Goal: Task Accomplishment & Management: Use online tool/utility

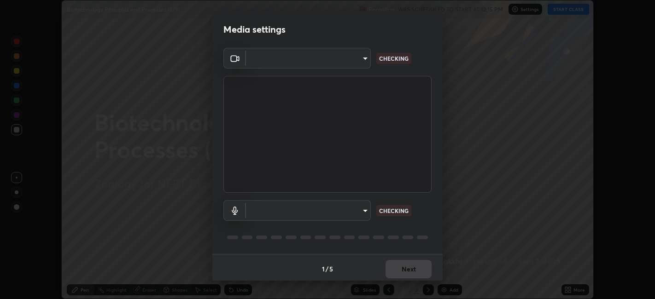
scroll to position [2, 0]
type input "052f9b30e05f62bb2e590cb50044ac96a00de3eab8a32c7a625fc31ec407be61"
type input "default"
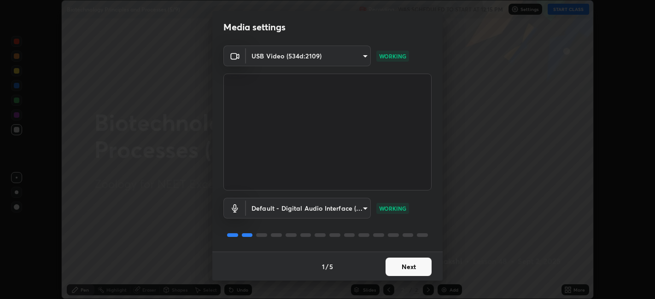
click at [421, 266] on button "Next" at bounding box center [408, 267] width 46 height 18
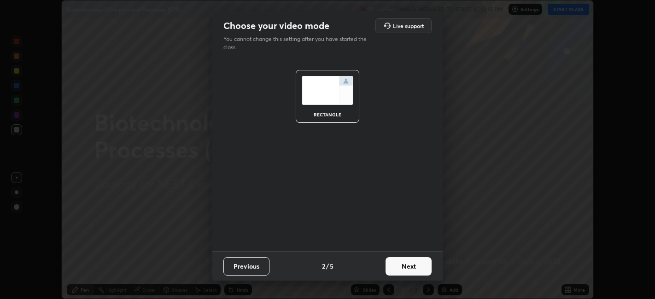
scroll to position [0, 0]
click at [422, 268] on button "Next" at bounding box center [408, 266] width 46 height 18
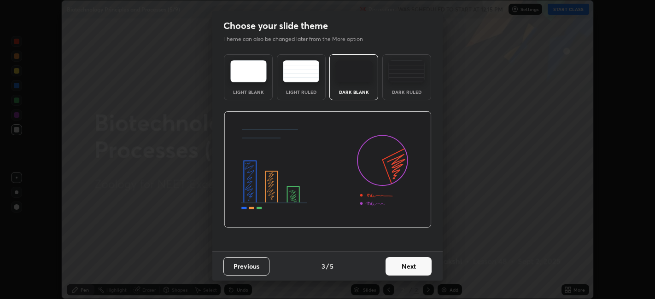
click at [423, 267] on button "Next" at bounding box center [408, 266] width 46 height 18
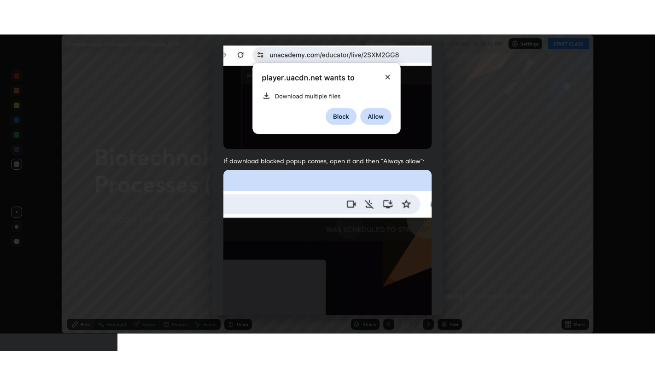
scroll to position [190, 0]
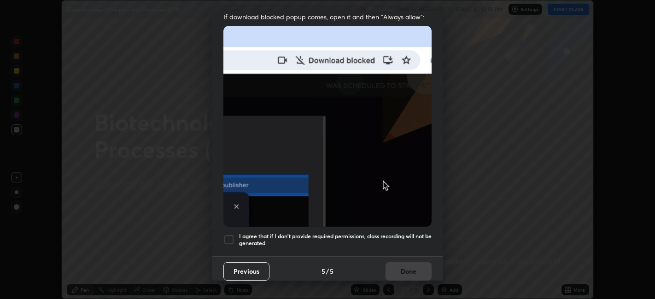
click at [231, 234] on div at bounding box center [228, 239] width 11 height 11
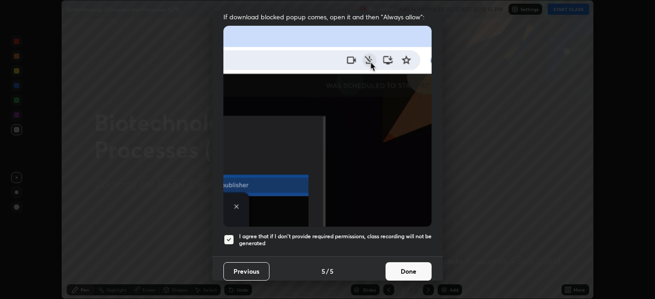
click at [415, 269] on button "Done" at bounding box center [408, 272] width 46 height 18
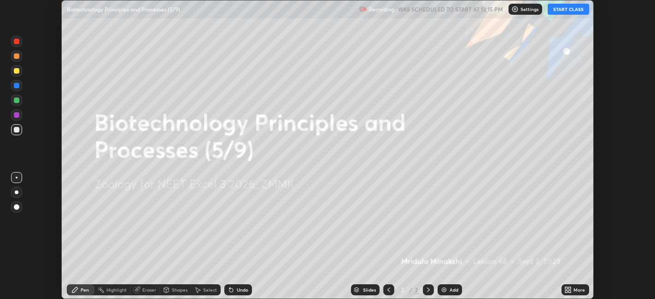
click at [570, 292] on icon at bounding box center [570, 292] width 2 height 2
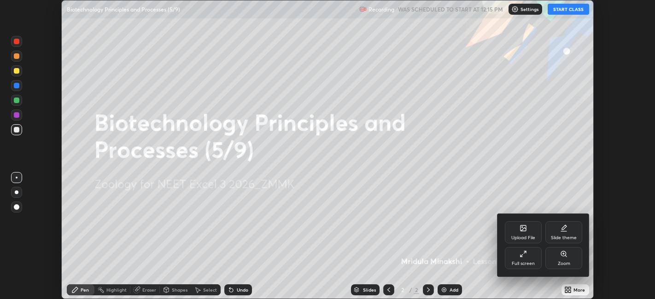
click at [529, 253] on div "Full screen" at bounding box center [523, 258] width 37 height 22
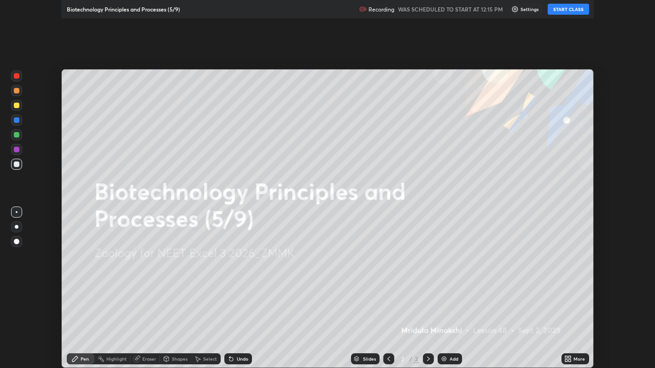
scroll to position [368, 655]
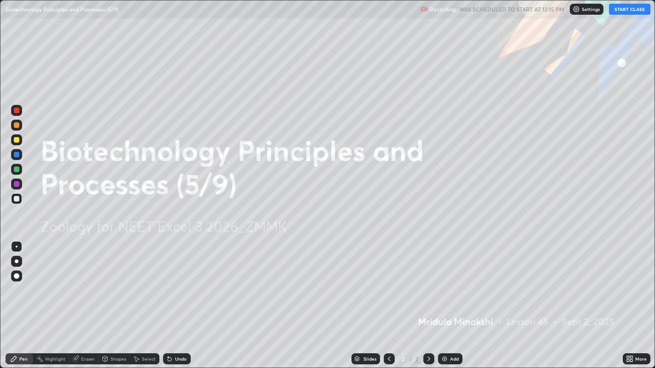
click at [629, 10] on button "START CLASS" at bounding box center [629, 9] width 41 height 11
click at [455, 299] on div "Add" at bounding box center [454, 359] width 9 height 5
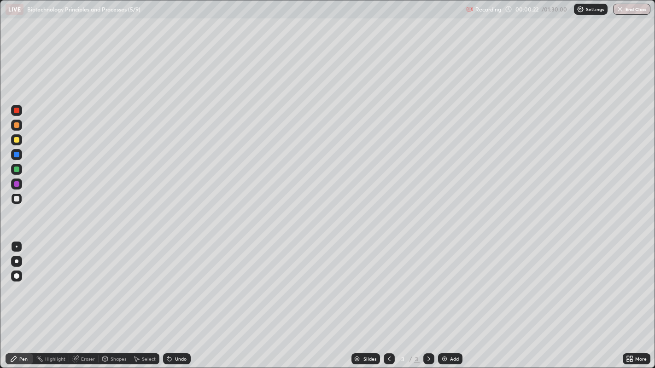
click at [17, 169] on div at bounding box center [17, 170] width 6 height 6
click at [17, 198] on div at bounding box center [17, 199] width 6 height 6
click at [18, 168] on div at bounding box center [17, 170] width 6 height 6
click at [85, 299] on div "Eraser" at bounding box center [88, 359] width 14 height 5
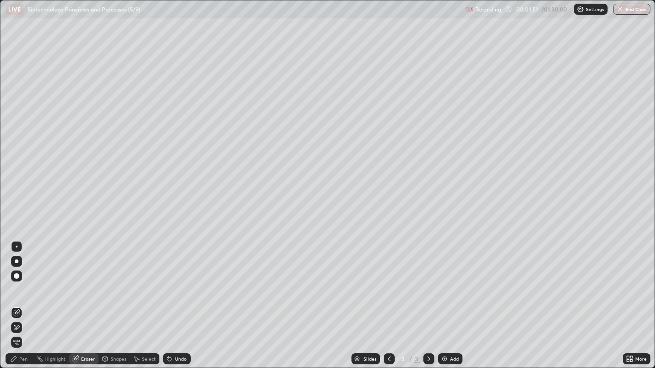
click at [83, 299] on div "Eraser" at bounding box center [88, 359] width 14 height 5
click at [26, 299] on div "Pen" at bounding box center [20, 359] width 28 height 11
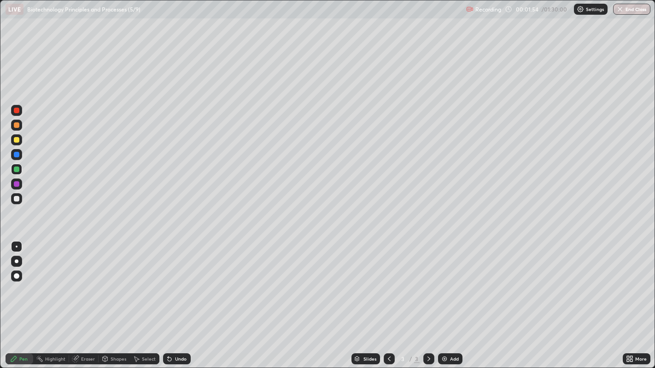
click at [16, 199] on div at bounding box center [17, 199] width 6 height 6
click at [18, 168] on div at bounding box center [17, 170] width 6 height 6
click at [17, 198] on div at bounding box center [17, 199] width 6 height 6
click at [88, 299] on div "Eraser" at bounding box center [88, 359] width 14 height 5
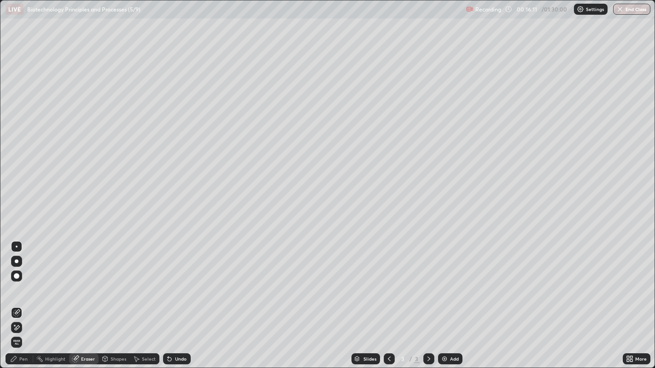
click at [449, 299] on div "Add" at bounding box center [450, 359] width 24 height 11
click at [28, 299] on div "Pen" at bounding box center [20, 359] width 28 height 11
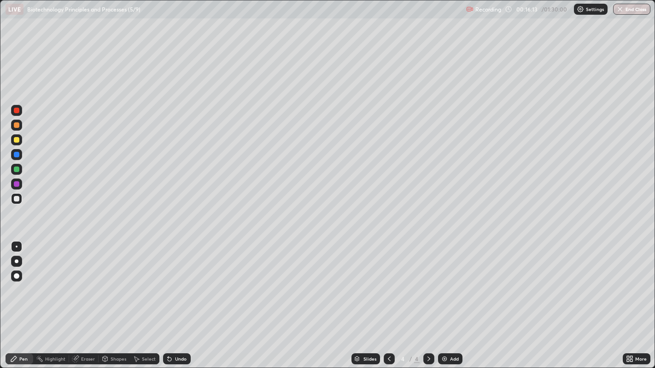
click at [17, 169] on div at bounding box center [17, 170] width 6 height 6
click at [17, 198] on div at bounding box center [17, 199] width 6 height 6
click at [18, 171] on div at bounding box center [17, 170] width 6 height 6
click at [20, 112] on div at bounding box center [16, 110] width 11 height 11
click at [17, 169] on div at bounding box center [17, 170] width 6 height 6
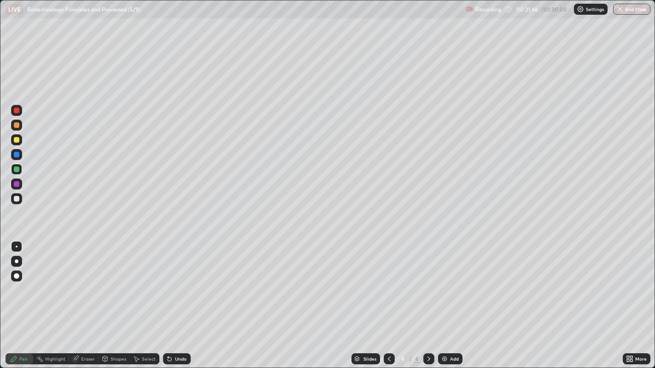
click at [18, 111] on div at bounding box center [17, 111] width 6 height 6
click at [19, 170] on div at bounding box center [17, 170] width 6 height 6
click at [17, 110] on div at bounding box center [17, 111] width 6 height 6
click at [17, 198] on div at bounding box center [17, 199] width 6 height 6
click at [17, 169] on div at bounding box center [17, 170] width 6 height 6
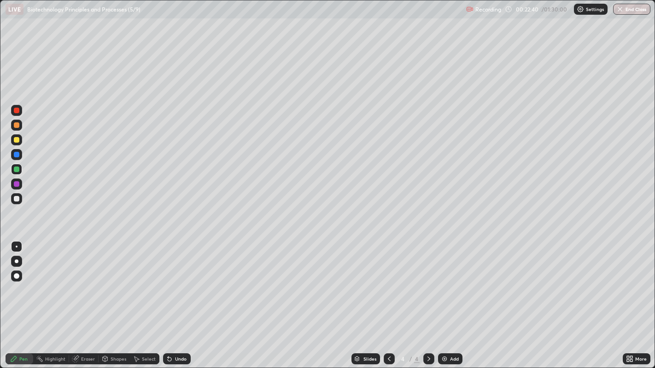
click at [16, 200] on div at bounding box center [17, 199] width 6 height 6
click at [17, 108] on div at bounding box center [17, 111] width 6 height 6
click at [452, 299] on div "Add" at bounding box center [450, 359] width 24 height 11
click at [19, 169] on div at bounding box center [17, 170] width 6 height 6
click at [388, 299] on icon at bounding box center [388, 359] width 7 height 7
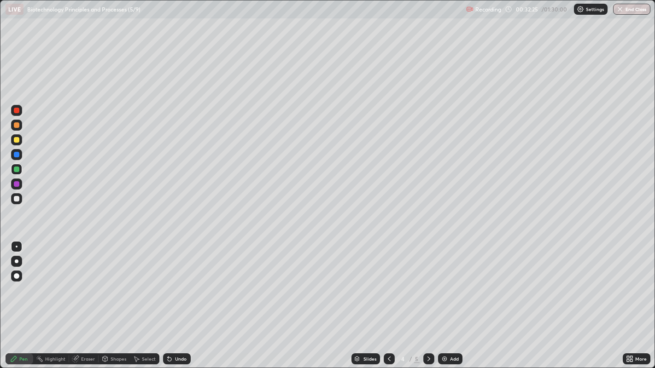
click at [427, 299] on icon at bounding box center [428, 359] width 3 height 5
click at [17, 110] on div at bounding box center [17, 111] width 6 height 6
click at [18, 198] on div at bounding box center [17, 199] width 6 height 6
click at [19, 140] on div at bounding box center [17, 140] width 6 height 6
click at [94, 299] on div "Eraser" at bounding box center [83, 359] width 29 height 11
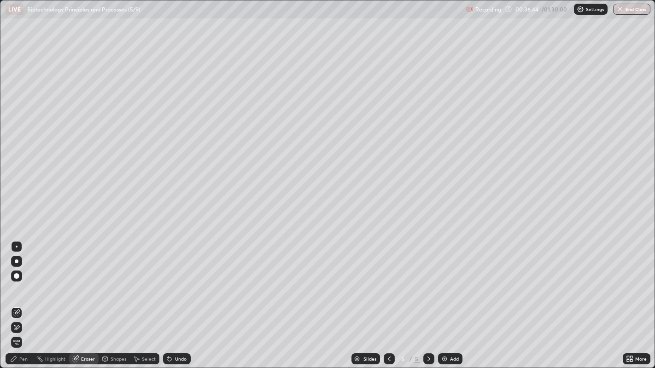
click at [27, 299] on div "Pen" at bounding box center [23, 359] width 8 height 5
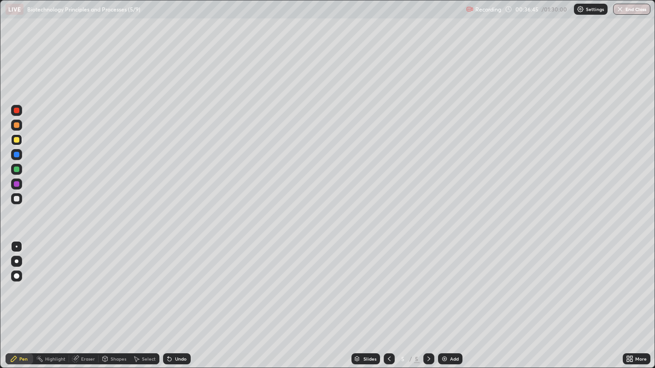
click at [17, 169] on div at bounding box center [17, 170] width 6 height 6
click at [18, 170] on div at bounding box center [17, 170] width 6 height 6
click at [18, 140] on div at bounding box center [17, 140] width 6 height 6
click at [89, 299] on div "Eraser" at bounding box center [88, 359] width 14 height 5
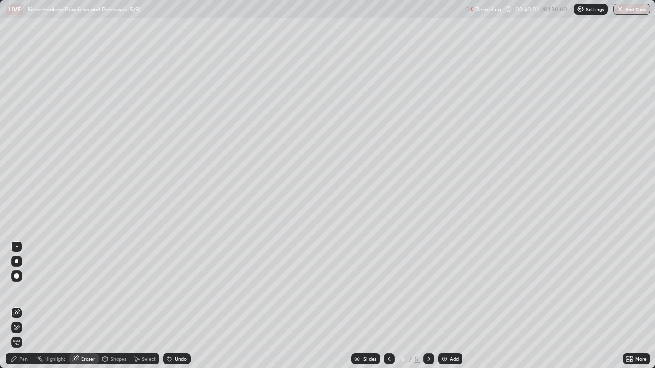
click at [23, 299] on div "Pen" at bounding box center [23, 359] width 8 height 5
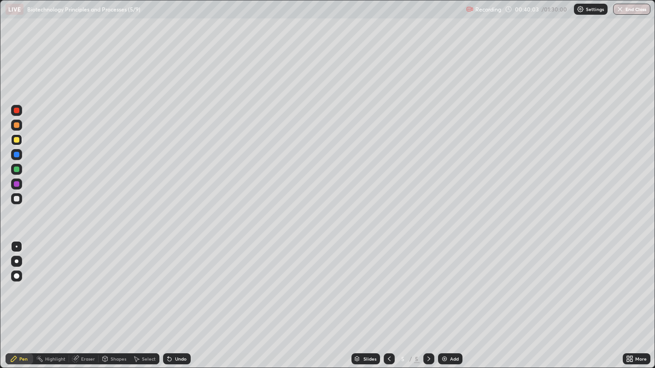
click at [17, 169] on div at bounding box center [17, 170] width 6 height 6
click at [17, 198] on div at bounding box center [17, 199] width 6 height 6
click at [87, 299] on div "Eraser" at bounding box center [88, 359] width 14 height 5
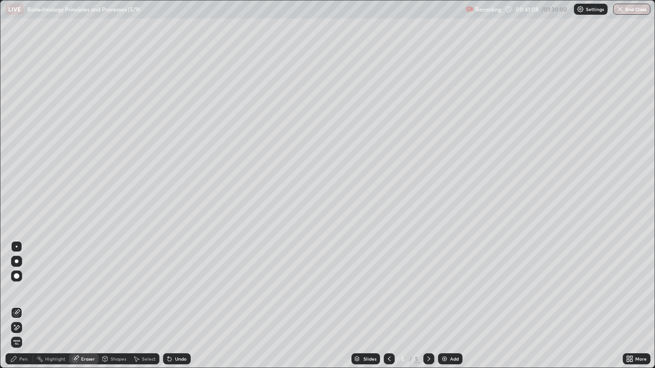
click at [23, 299] on div "Pen" at bounding box center [23, 359] width 8 height 5
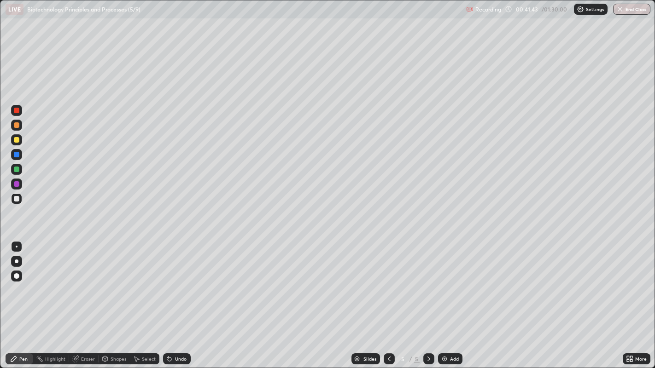
click at [87, 299] on div "Eraser" at bounding box center [88, 359] width 14 height 5
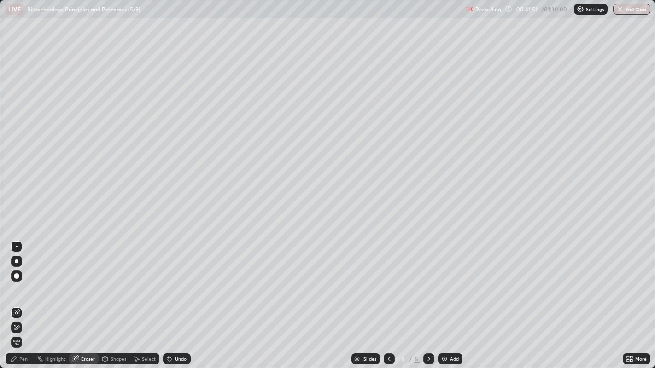
click at [24, 299] on div "Pen" at bounding box center [20, 359] width 28 height 11
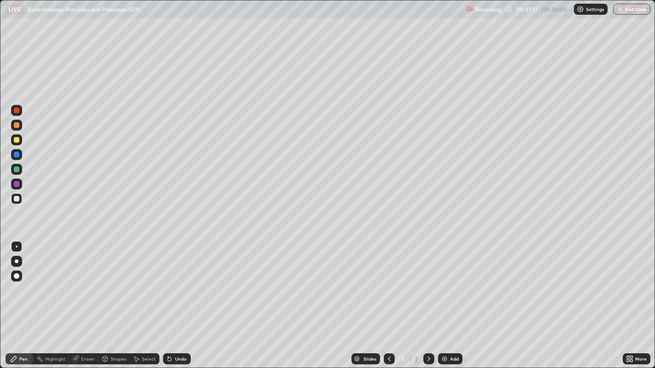
click at [19, 170] on div at bounding box center [17, 170] width 6 height 6
click at [16, 199] on div at bounding box center [17, 199] width 6 height 6
click at [450, 299] on div "Add" at bounding box center [454, 359] width 9 height 5
click at [18, 199] on div at bounding box center [17, 199] width 6 height 6
click at [17, 169] on div at bounding box center [17, 170] width 6 height 6
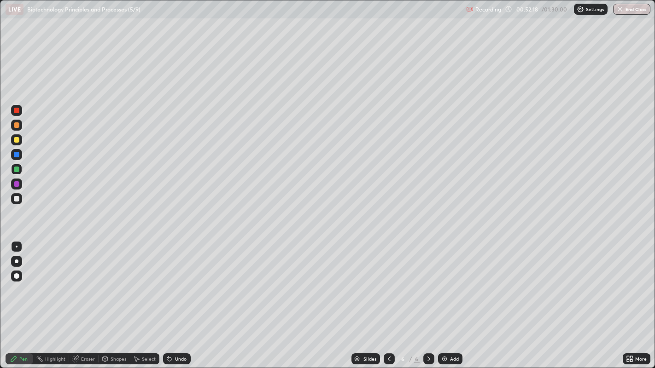
click at [19, 111] on div at bounding box center [17, 111] width 6 height 6
click at [17, 169] on div at bounding box center [17, 170] width 6 height 6
click at [18, 108] on div at bounding box center [17, 111] width 6 height 6
click at [16, 170] on div at bounding box center [17, 170] width 6 height 6
click at [17, 111] on div at bounding box center [17, 111] width 6 height 6
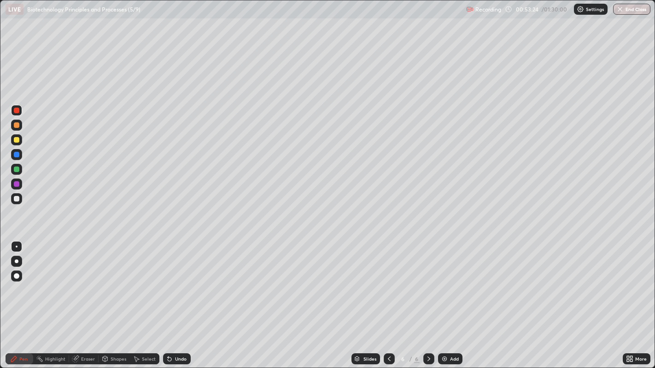
click at [88, 299] on div "Eraser" at bounding box center [88, 359] width 14 height 5
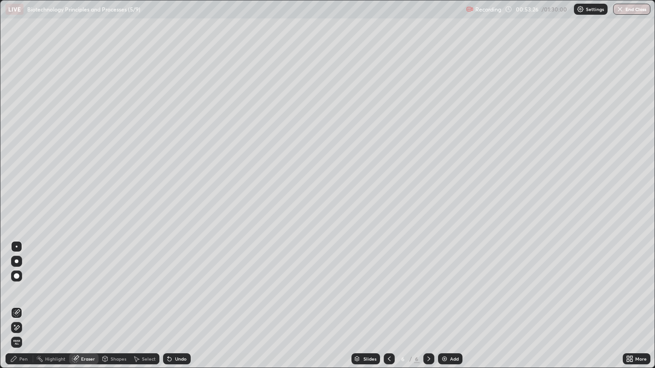
click at [25, 299] on div "Pen" at bounding box center [23, 359] width 8 height 5
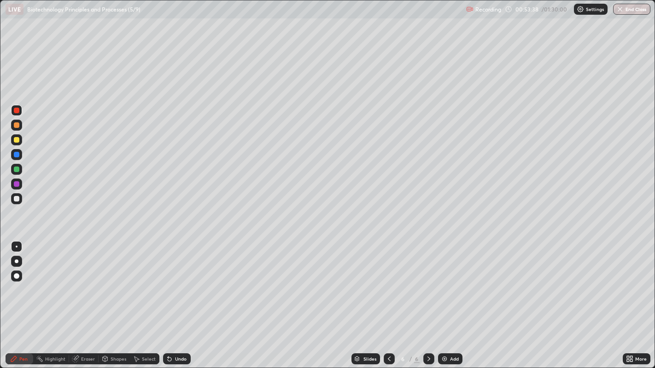
click at [18, 170] on div at bounding box center [17, 170] width 6 height 6
click at [19, 112] on div at bounding box center [16, 110] width 11 height 11
click at [15, 169] on div at bounding box center [17, 170] width 6 height 6
click at [19, 110] on div at bounding box center [16, 110] width 11 height 11
click at [452, 299] on div "Add" at bounding box center [454, 359] width 9 height 5
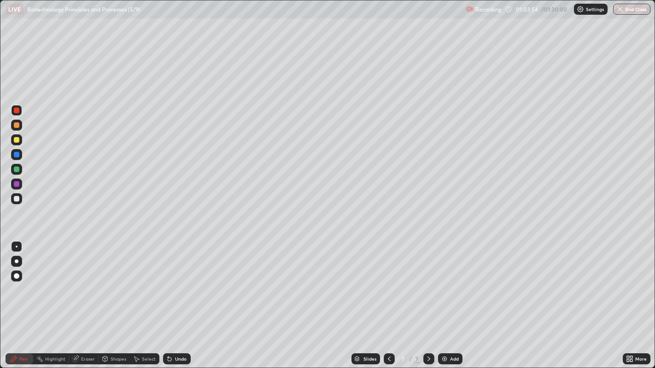
click at [16, 169] on div at bounding box center [17, 170] width 6 height 6
click at [387, 299] on icon at bounding box center [388, 359] width 7 height 7
click at [425, 299] on icon at bounding box center [428, 359] width 7 height 7
click at [18, 111] on div at bounding box center [17, 111] width 6 height 6
click at [19, 169] on div at bounding box center [17, 170] width 6 height 6
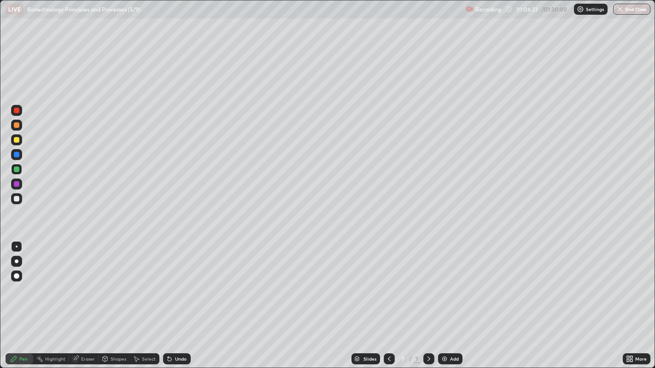
click at [17, 109] on div at bounding box center [17, 111] width 6 height 6
click at [88, 299] on div "Eraser" at bounding box center [88, 359] width 14 height 5
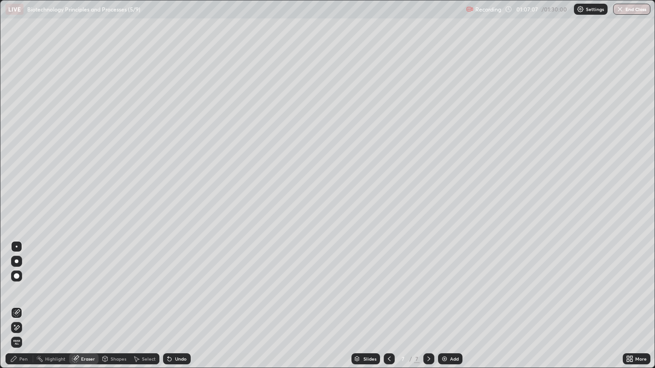
click at [23, 299] on div "Pen" at bounding box center [23, 359] width 8 height 5
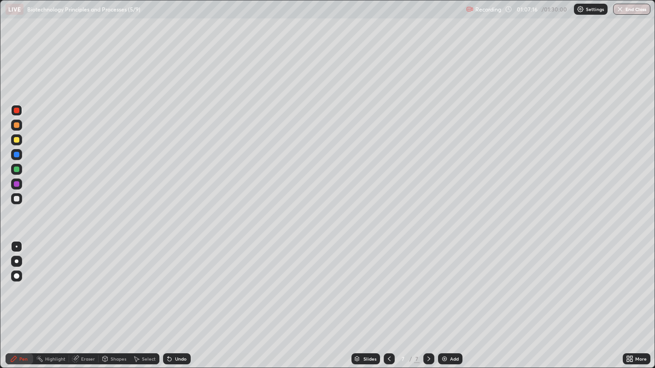
click at [16, 169] on div at bounding box center [17, 170] width 6 height 6
click at [16, 111] on div at bounding box center [17, 111] width 6 height 6
click at [17, 199] on div at bounding box center [17, 199] width 6 height 6
click at [18, 168] on div at bounding box center [17, 170] width 6 height 6
click at [17, 203] on div at bounding box center [16, 198] width 11 height 11
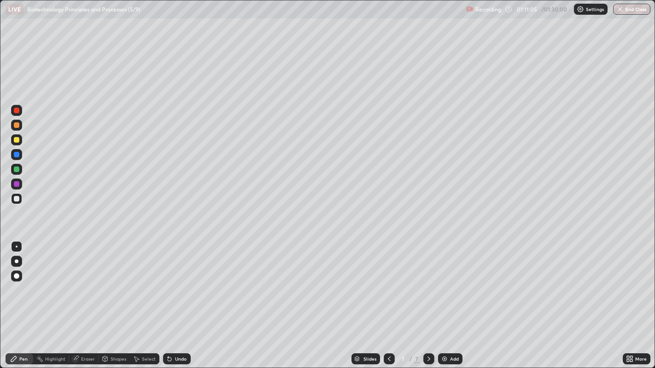
click at [19, 171] on div at bounding box center [16, 169] width 11 height 11
click at [455, 299] on div "Add" at bounding box center [454, 359] width 9 height 5
click at [388, 299] on icon at bounding box center [388, 359] width 7 height 7
click at [632, 12] on button "End Class" at bounding box center [632, 9] width 36 height 11
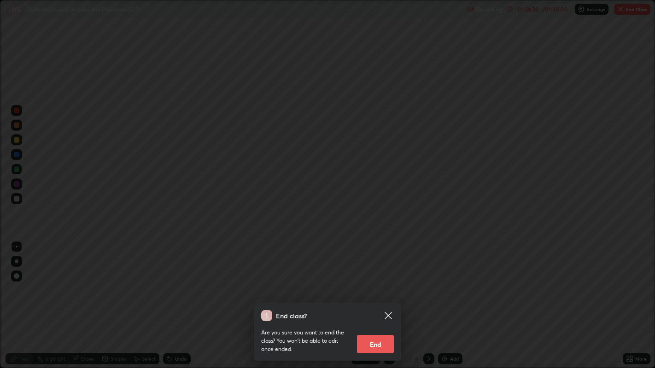
click at [375, 299] on button "End" at bounding box center [375, 344] width 37 height 18
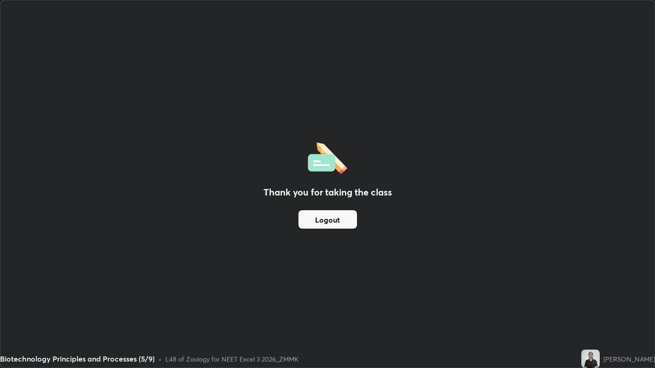
click at [654, 299] on div "Thank you for taking the class Logout Setting up your live class" at bounding box center [327, 184] width 655 height 368
